Goal: Task Accomplishment & Management: Manage account settings

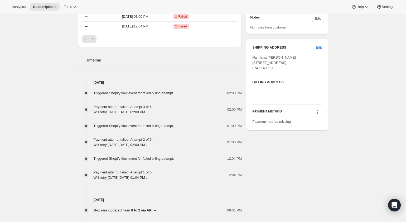
scroll to position [257, 0]
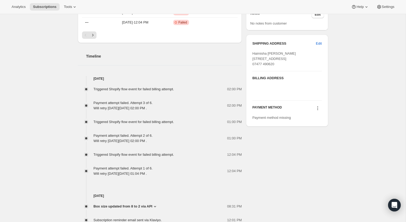
click at [318, 111] on icon at bounding box center [317, 107] width 5 height 5
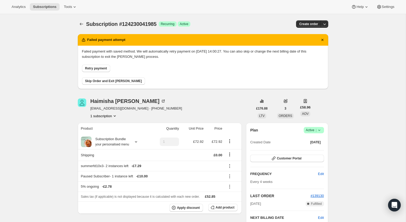
scroll to position [0, 0]
click at [326, 25] on icon "button" at bounding box center [324, 23] width 5 height 5
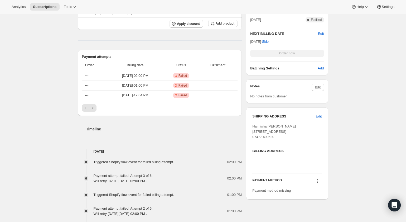
scroll to position [214, 0]
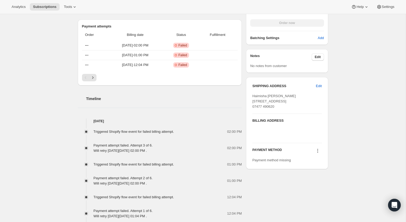
click at [317, 153] on icon at bounding box center [317, 150] width 5 height 5
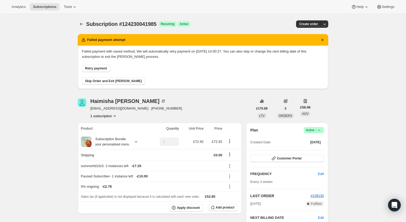
scroll to position [0, 0]
click at [320, 130] on icon at bounding box center [319, 129] width 5 height 5
click at [161, 101] on icon at bounding box center [163, 100] width 5 height 5
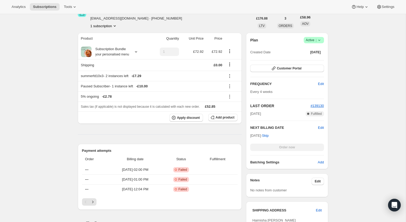
scroll to position [85, 0]
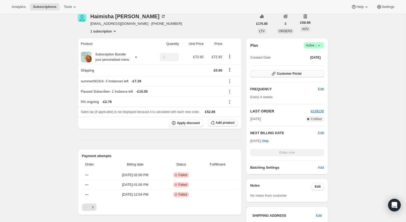
click at [288, 73] on span "Customer Portal" at bounding box center [289, 73] width 25 height 4
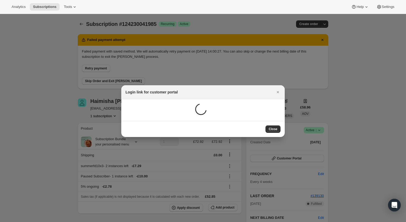
scroll to position [84, 0]
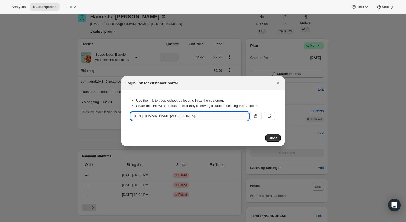
click at [223, 117] on input "https://account.fielddoctor.co.uk/tools/bundle-subscriptions?authToken=eyJhbGci…" at bounding box center [190, 116] width 118 height 8
click at [280, 83] on icon "Close" at bounding box center [277, 82] width 5 height 5
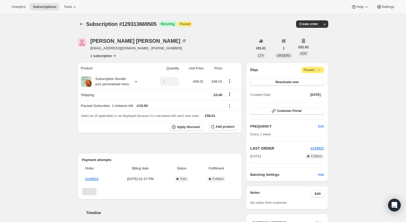
click at [322, 71] on span "Attention Paused |" at bounding box center [313, 70] width 22 height 6
click at [307, 71] on span "Paused |" at bounding box center [313, 69] width 18 height 5
click at [307, 70] on span "Paused |" at bounding box center [313, 69] width 18 height 5
click at [293, 84] on span "Reactivate now" at bounding box center [287, 82] width 23 height 4
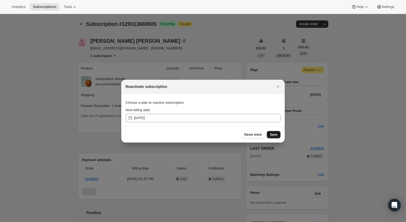
click at [272, 133] on span "Save" at bounding box center [273, 134] width 7 height 4
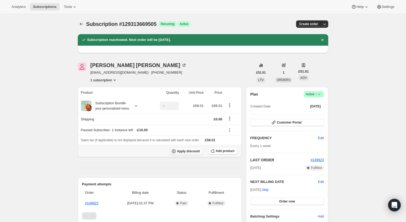
click at [191, 152] on span "Apply discount" at bounding box center [188, 151] width 23 height 4
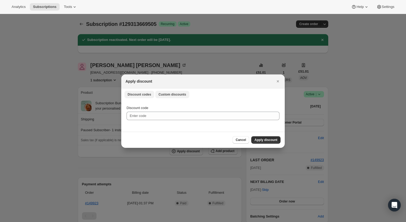
click at [170, 95] on span "Custom discounts" at bounding box center [172, 94] width 28 height 4
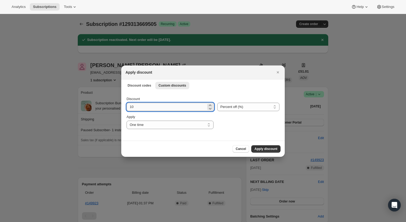
click at [157, 109] on input "10" at bounding box center [167, 107] width 80 height 8
type input "100"
click at [259, 148] on span "Apply discount" at bounding box center [265, 149] width 23 height 4
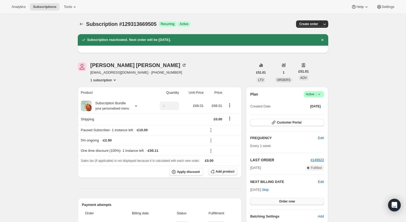
click at [280, 199] on button "Order now" at bounding box center [287, 201] width 74 height 7
click at [280, 199] on button "Click to confirm" at bounding box center [287, 201] width 74 height 7
click at [319, 93] on icon at bounding box center [319, 94] width 5 height 5
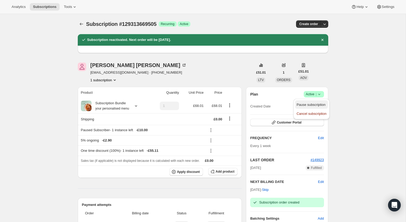
click at [315, 107] on span "Pause subscription" at bounding box center [312, 104] width 30 height 5
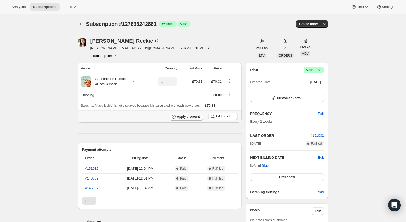
click at [192, 117] on span "Apply discount" at bounding box center [188, 116] width 23 height 4
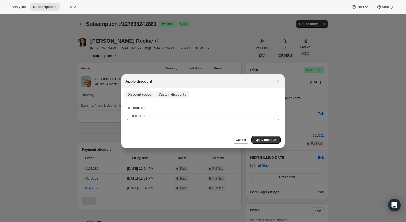
click at [171, 93] on span "Custom discounts" at bounding box center [172, 94] width 28 height 4
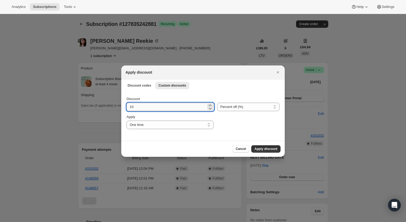
click at [159, 107] on input "10" at bounding box center [167, 107] width 80 height 8
type input "100"
click at [259, 147] on button "Apply discount" at bounding box center [265, 148] width 29 height 7
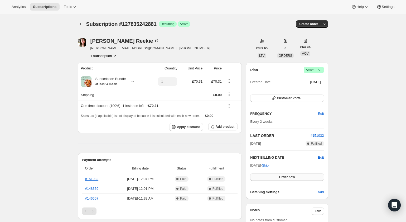
click at [286, 176] on span "Order now" at bounding box center [287, 177] width 16 height 4
click at [286, 176] on span "Click to confirm" at bounding box center [287, 177] width 24 height 4
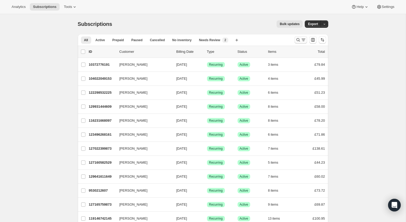
click at [300, 41] on icon "Search and filter results" at bounding box center [298, 39] width 5 height 5
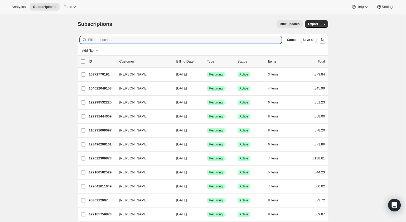
paste input "[EMAIL_ADDRESS][PERSON_NAME][DOMAIN_NAME]"
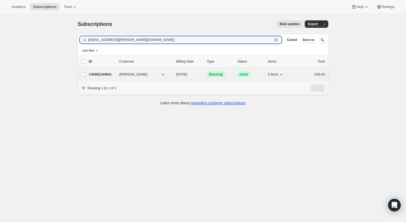
type input "[EMAIL_ADDRESS][PERSON_NAME][DOMAIN_NAME]"
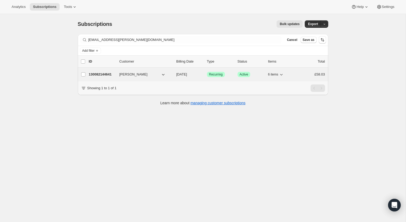
click at [110, 76] on p "130082144641" at bounding box center [102, 74] width 26 height 5
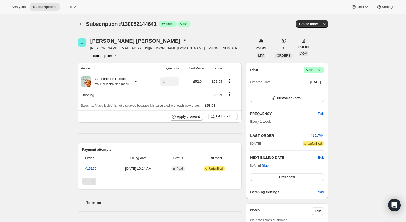
click at [316, 69] on span "|" at bounding box center [316, 70] width 1 height 4
click at [306, 79] on span "Pause subscription" at bounding box center [311, 80] width 29 height 4
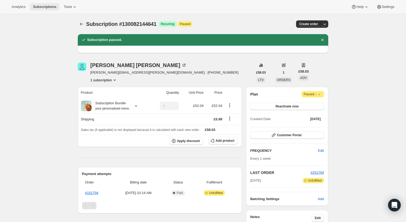
click at [38, 6] on span "Subscriptions" at bounding box center [44, 7] width 23 height 4
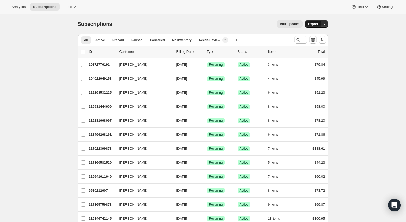
click at [314, 24] on span "Export" at bounding box center [313, 24] width 10 height 4
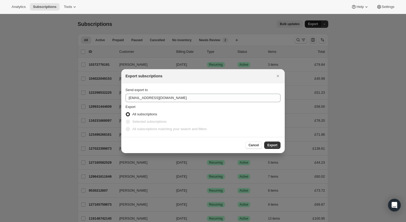
click at [310, 26] on div at bounding box center [203, 111] width 406 height 222
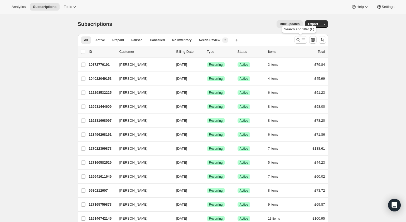
click at [309, 25] on div "Search and filter (F)" at bounding box center [299, 31] width 37 height 12
click at [312, 22] on button "Export" at bounding box center [313, 23] width 16 height 7
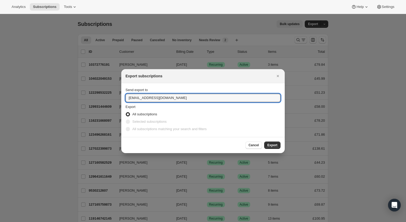
drag, startPoint x: 136, startPoint y: 100, endPoint x: 111, endPoint y: 100, distance: 25.1
drag, startPoint x: 137, startPoint y: 98, endPoint x: 116, endPoint y: 98, distance: 21.1
type input "[PERSON_NAME][EMAIL_ADDRESS][DOMAIN_NAME]"
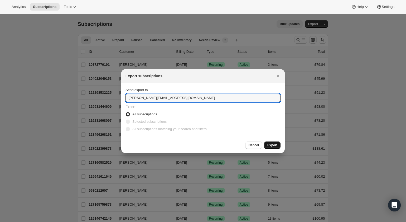
click at [277, 145] on span "Export" at bounding box center [272, 145] width 10 height 4
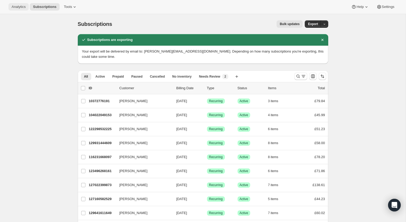
click at [18, 7] on span "Analytics" at bounding box center [19, 7] width 14 height 4
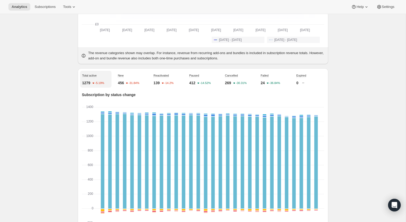
scroll to position [149, 0]
